Goal: Task Accomplishment & Management: Manage account settings

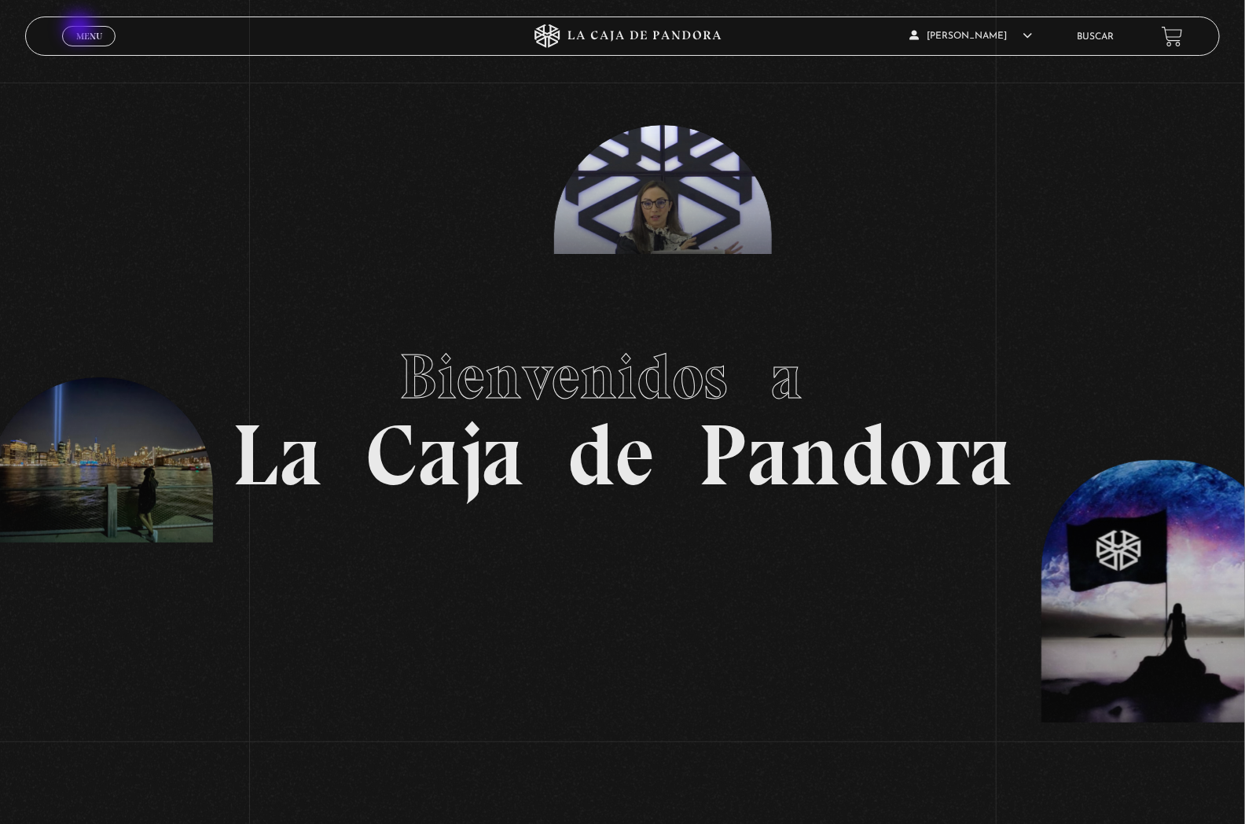
click at [81, 31] on span "Menu" at bounding box center [89, 35] width 26 height 9
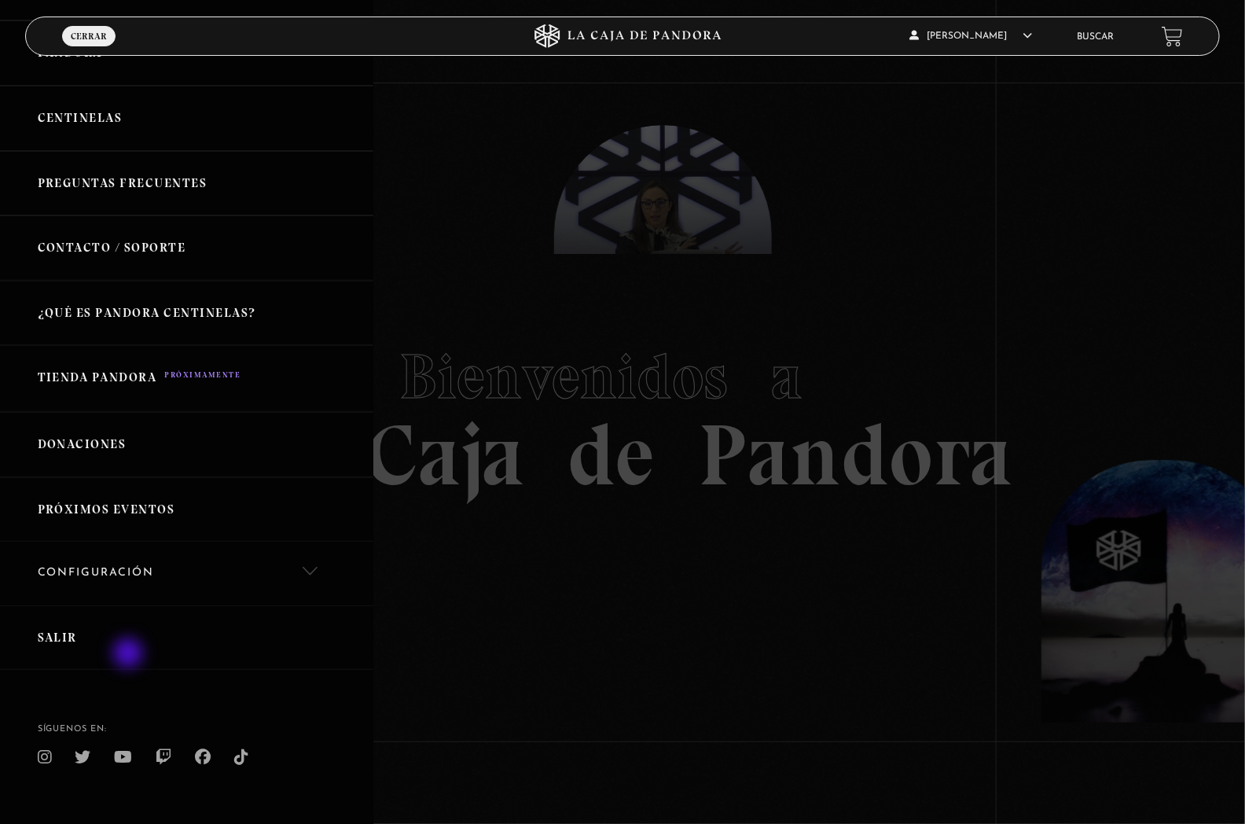
scroll to position [147, 0]
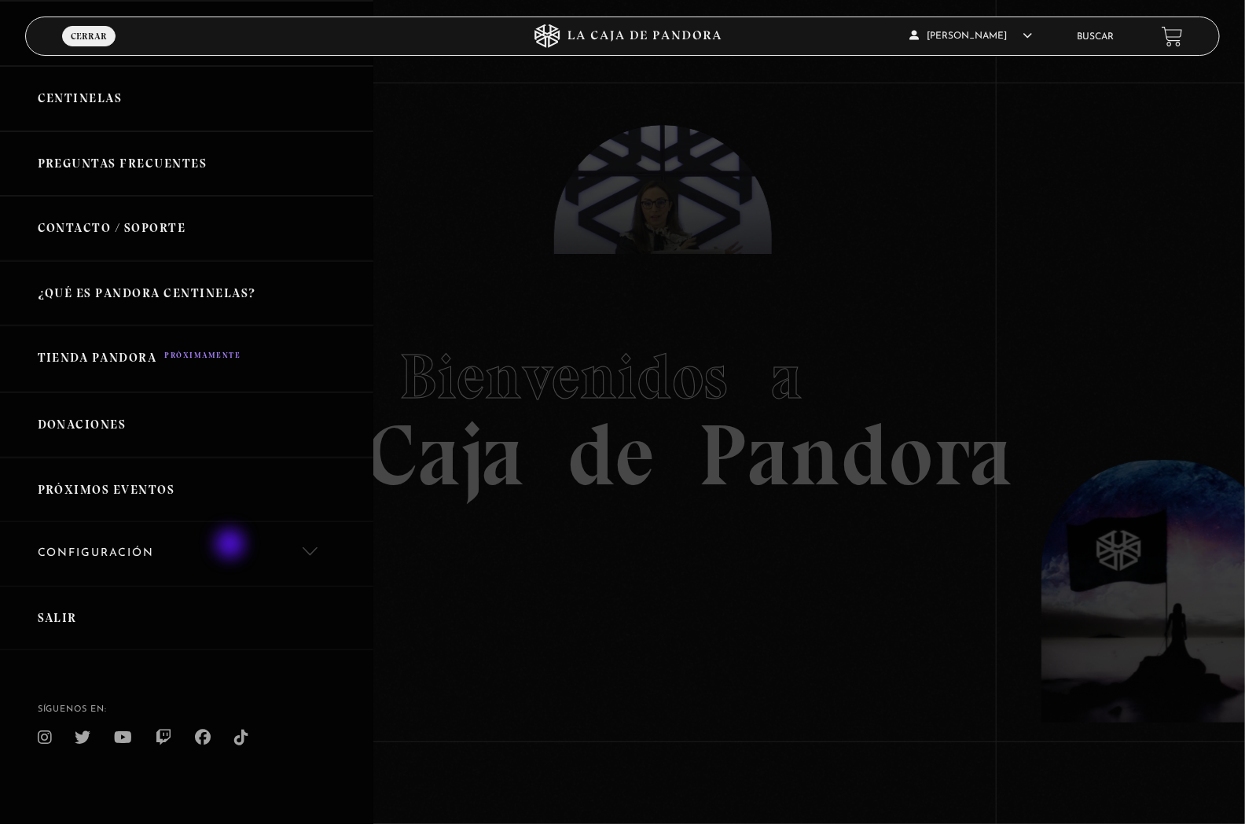
click at [232, 545] on link "Configuración" at bounding box center [186, 554] width 373 height 64
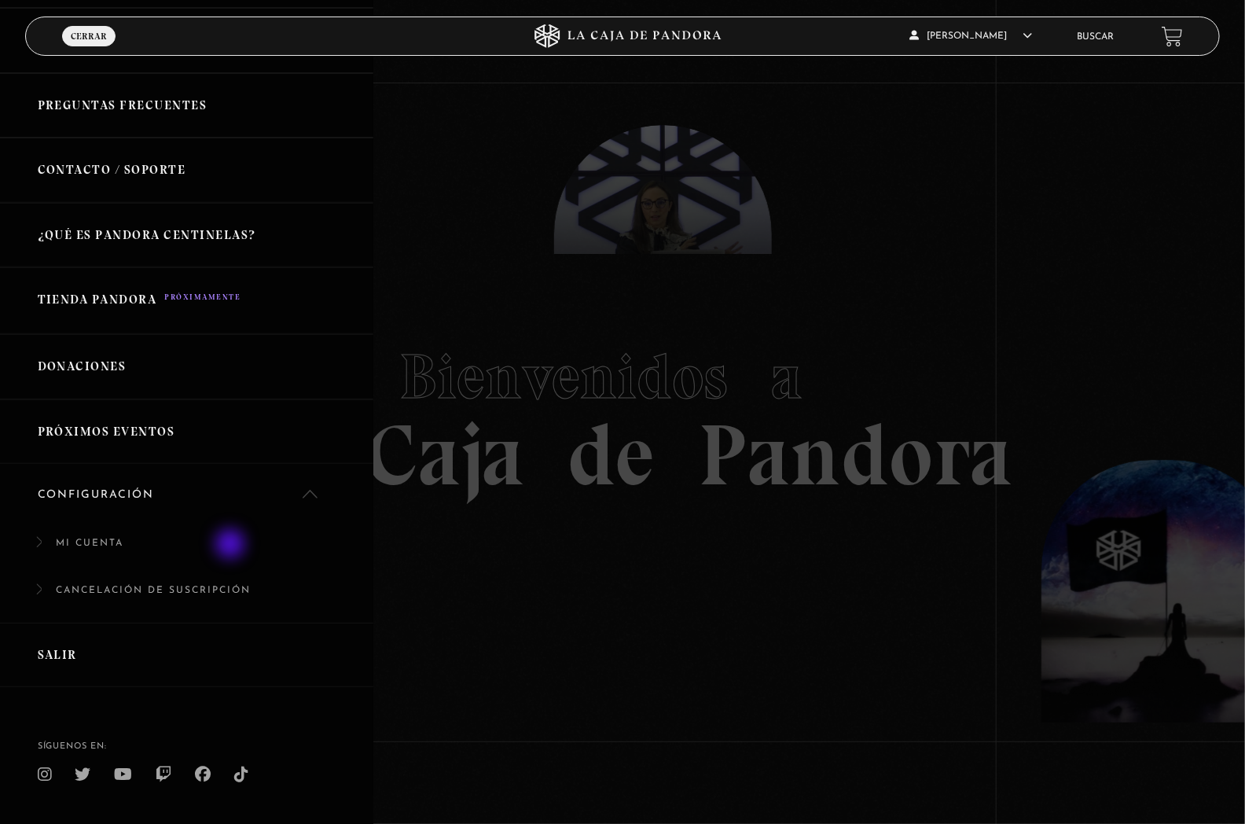
scroll to position [234, 0]
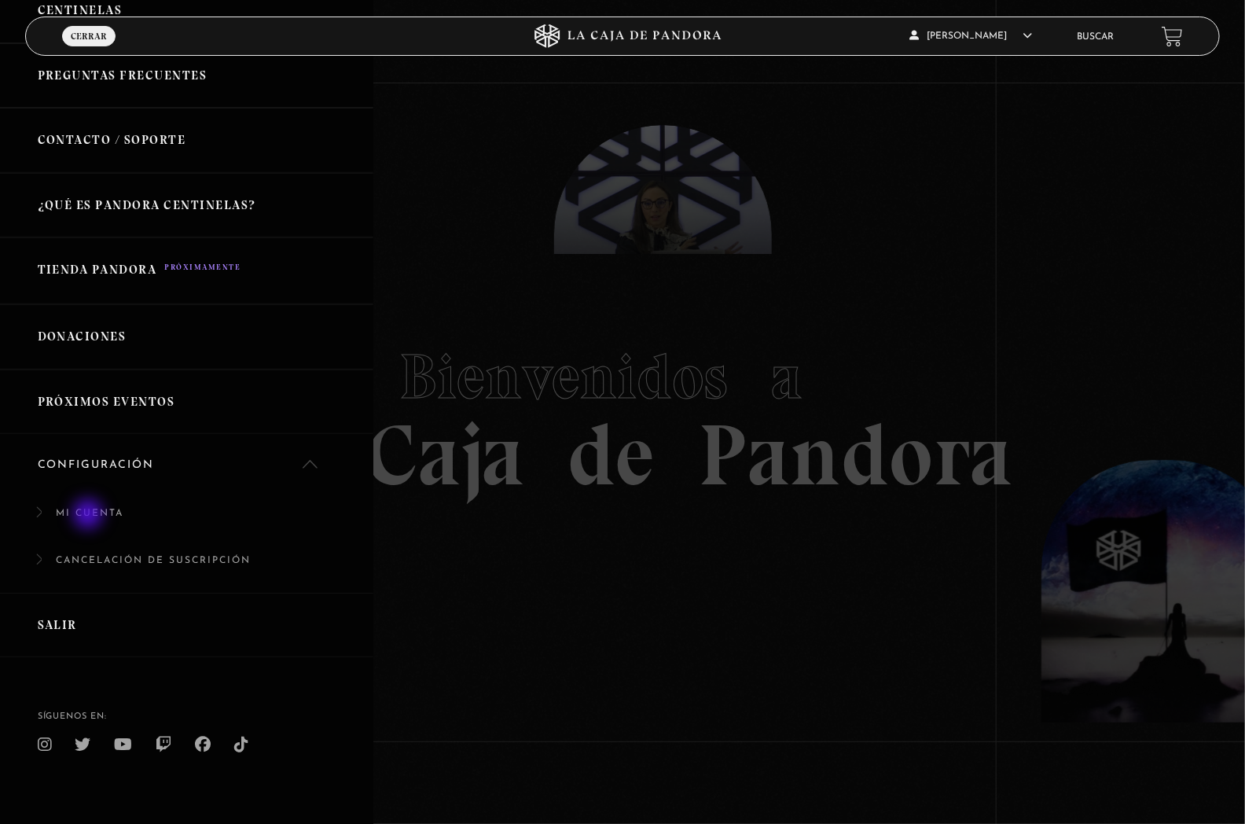
click at [90, 515] on link "Mi cuenta" at bounding box center [186, 521] width 373 height 48
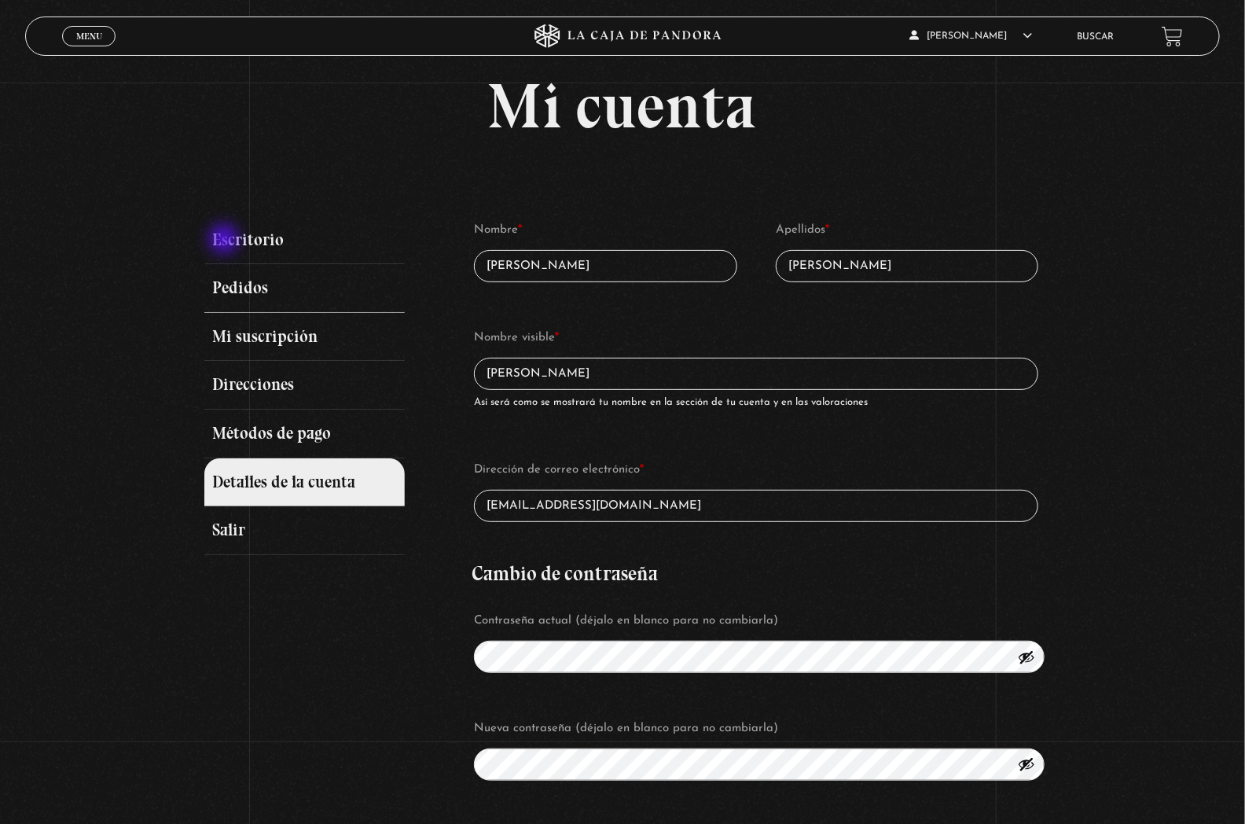
scroll to position [87, 0]
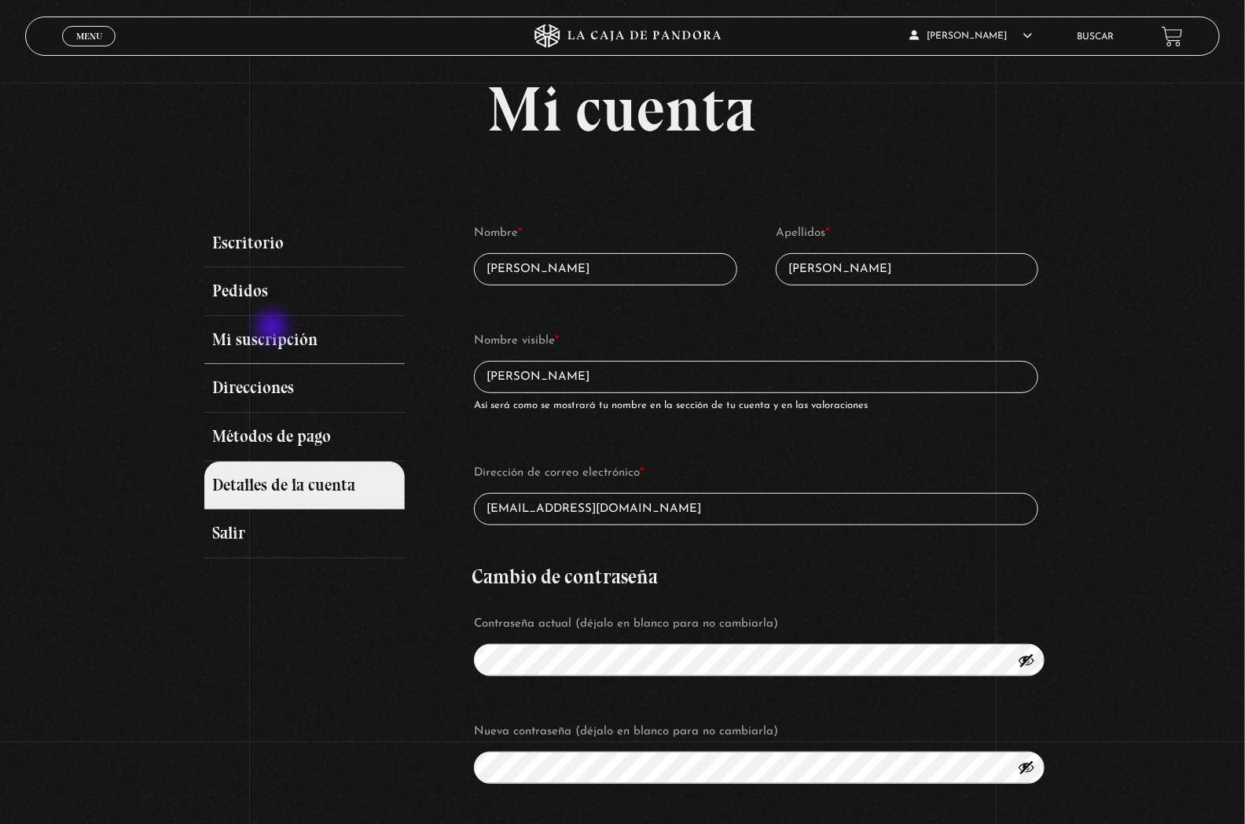
click at [273, 328] on link "Mi suscripción" at bounding box center [304, 340] width 200 height 49
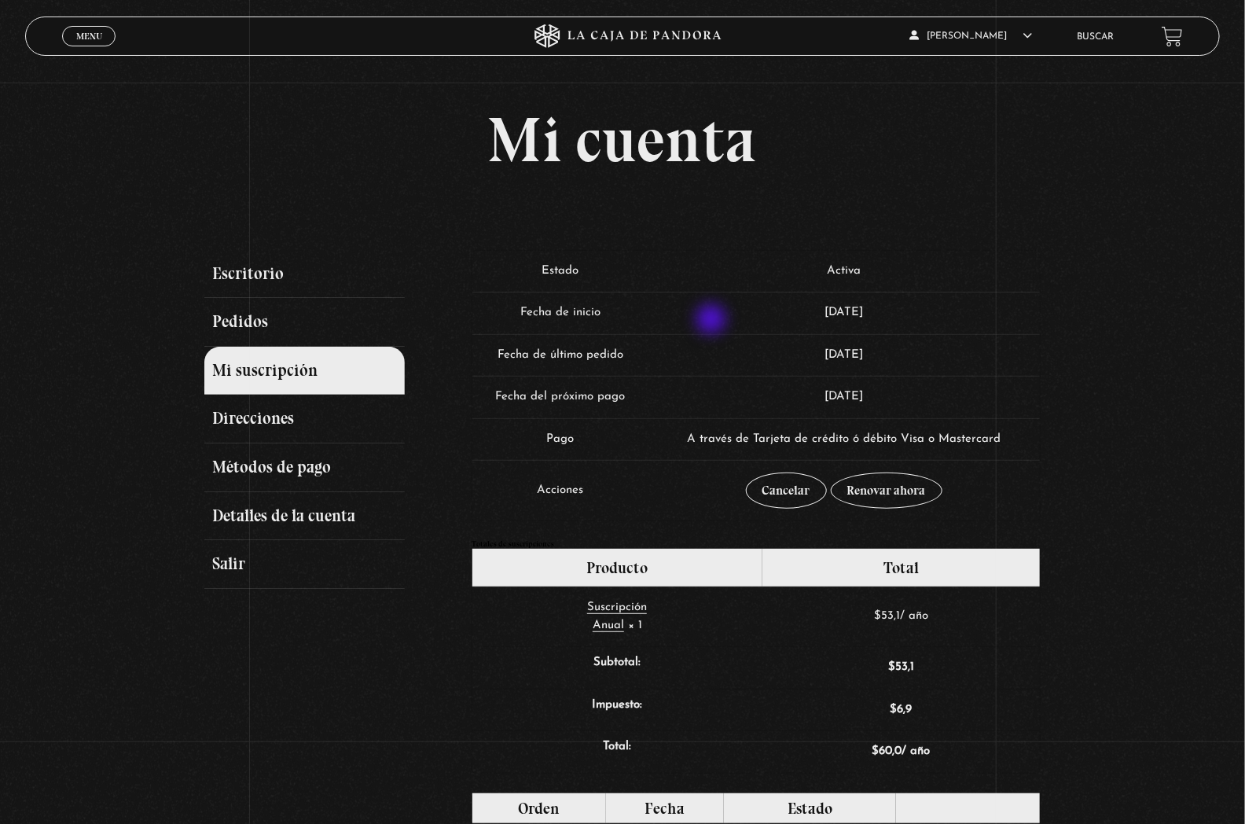
scroll to position [87, 0]
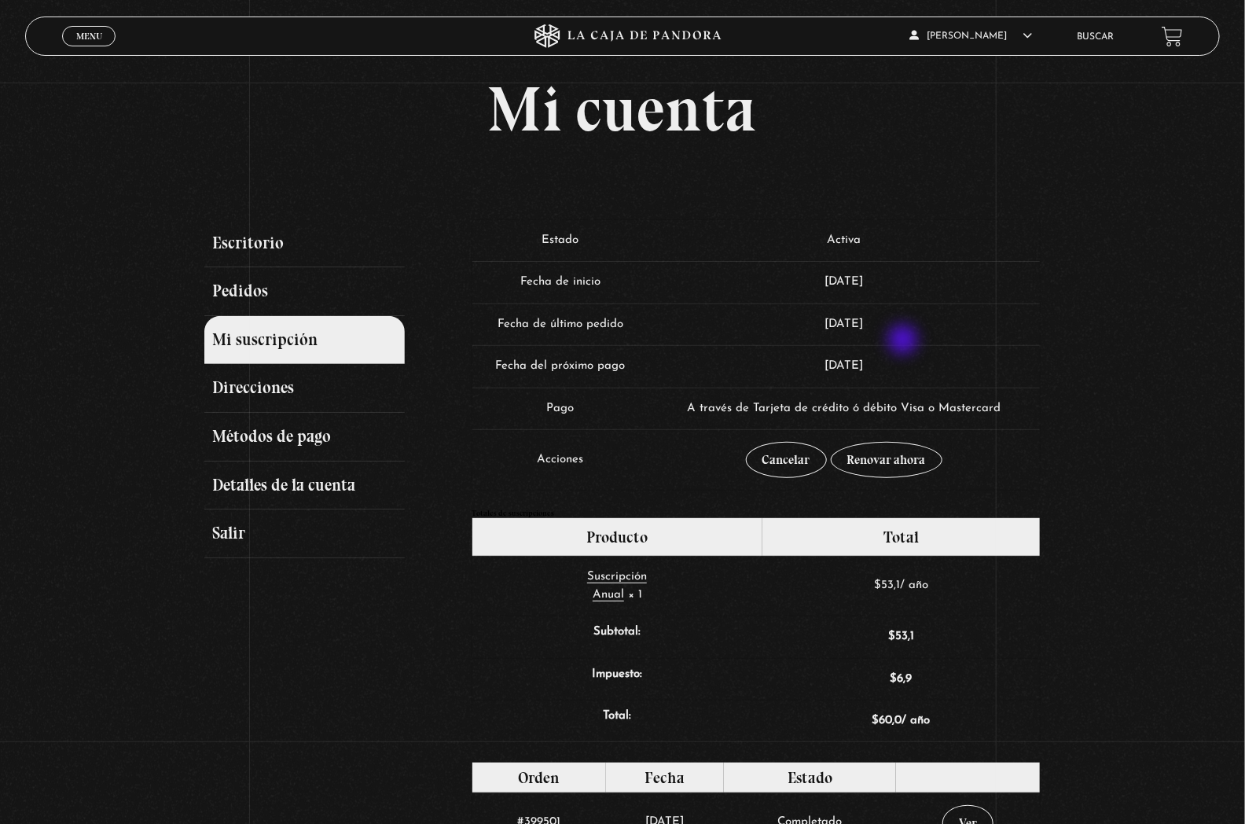
drag, startPoint x: 592, startPoint y: 324, endPoint x: 904, endPoint y: 341, distance: 313.2
click at [904, 341] on tr "Fecha de último pedido [DATE]" at bounding box center [755, 324] width 567 height 42
drag, startPoint x: 776, startPoint y: 351, endPoint x: 756, endPoint y: 350, distance: 19.7
click at [756, 350] on td "[DATE]" at bounding box center [844, 366] width 392 height 42
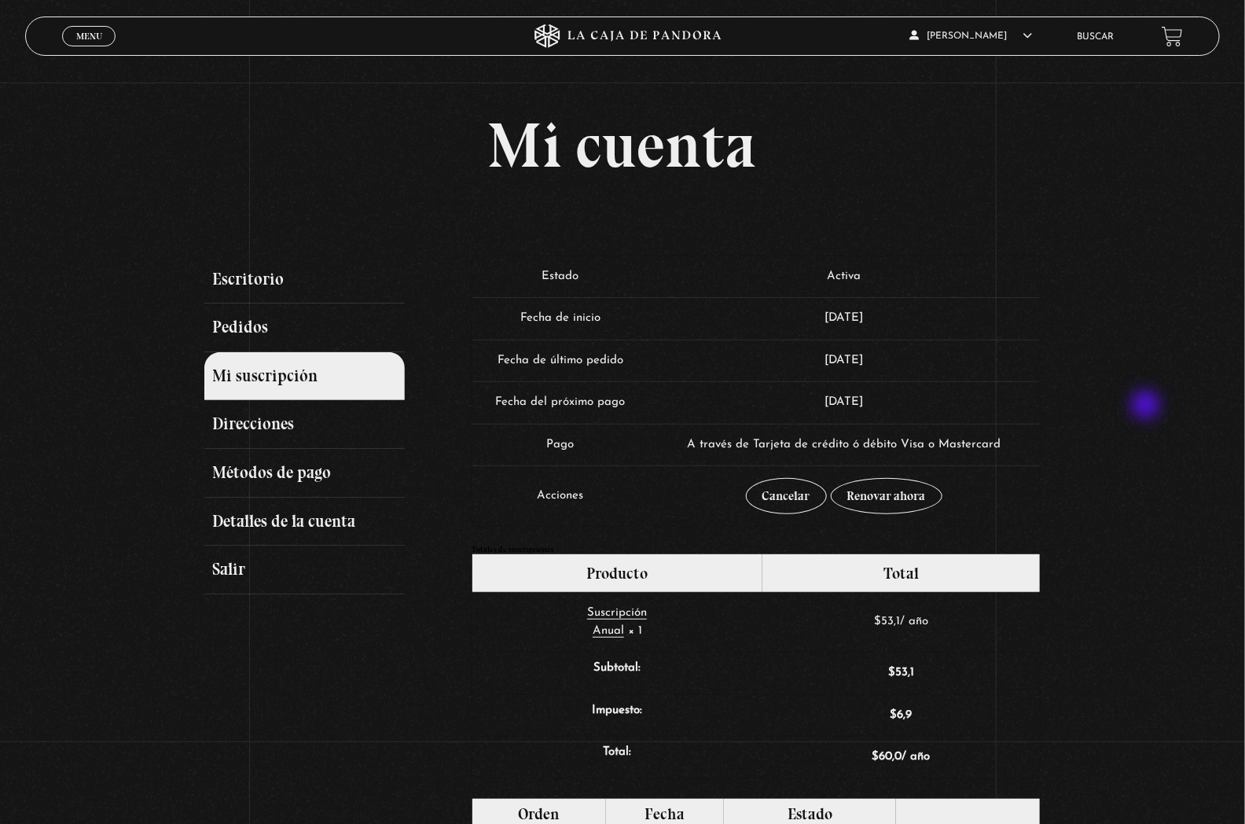
scroll to position [0, 0]
